Goal: Transaction & Acquisition: Purchase product/service

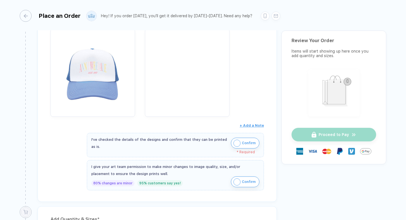
scroll to position [103, 0]
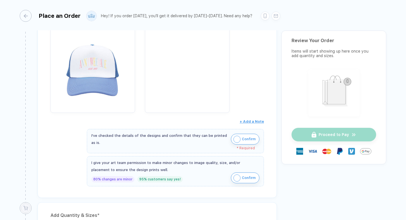
click at [238, 137] on img "button" at bounding box center [237, 138] width 7 height 7
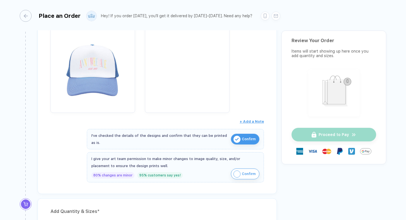
click at [238, 171] on img "button" at bounding box center [237, 173] width 7 height 7
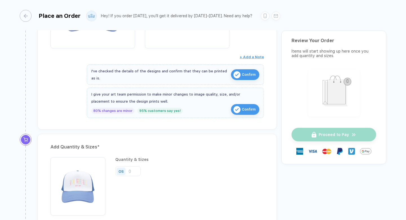
scroll to position [297, 0]
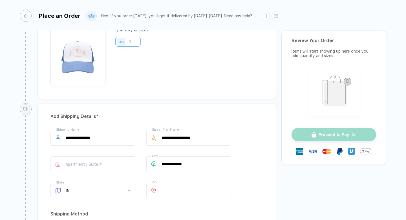
click at [136, 39] on input "number" at bounding box center [127, 42] width 25 height 10
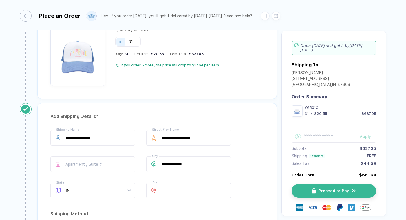
type input "31"
click at [181, 102] on div "Add Quantity & Sizes * Quantity & Sizes OS 31 Qty: 31 Per Item: $20.55 Item Tot…" at bounding box center [157, 53] width 248 height 99
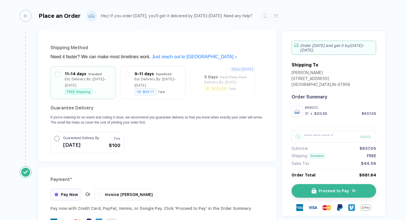
scroll to position [507, 0]
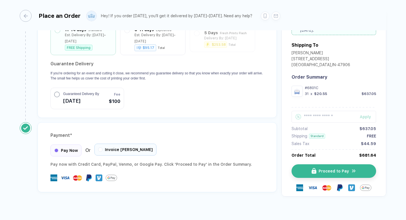
click at [125, 145] on div "Invoice [PERSON_NAME]" at bounding box center [126, 149] width 62 height 12
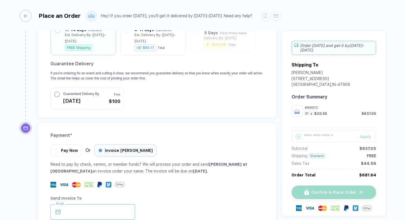
click at [93, 204] on input "email" at bounding box center [93, 212] width 85 height 16
type input "**********"
click at [200, 131] on div "Payment *" at bounding box center [158, 135] width 214 height 9
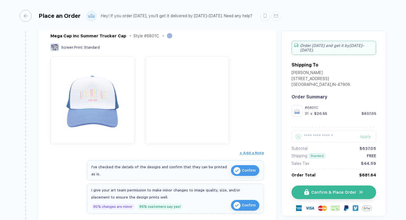
scroll to position [192, 0]
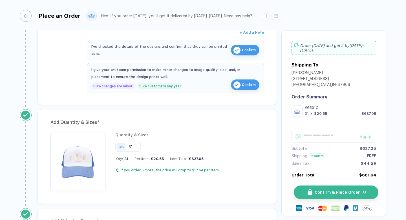
click at [324, 196] on button "Confirm & Place Order" at bounding box center [336, 192] width 85 height 14
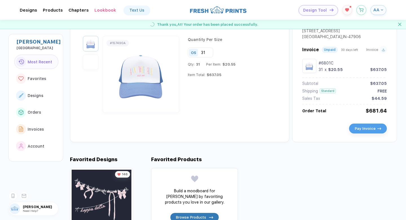
scroll to position [6, 0]
